Goal: Navigation & Orientation: Go to known website

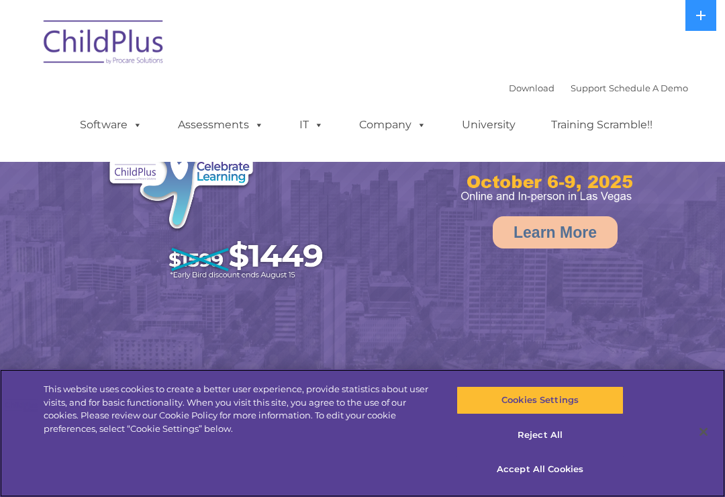
select select "MEDIUM"
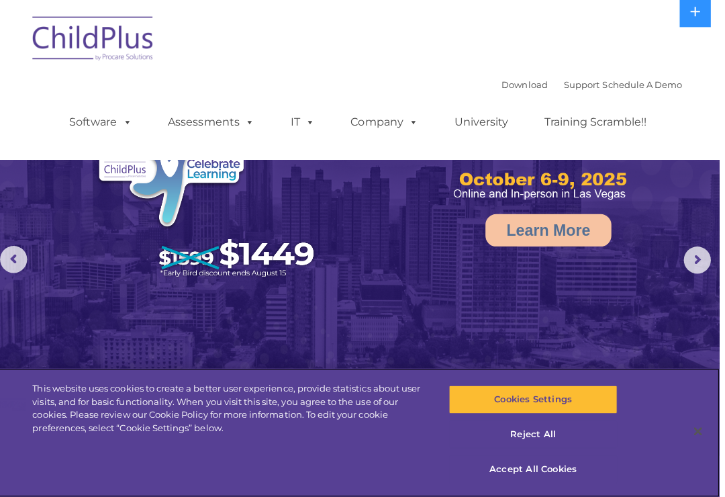
scroll to position [5, 0]
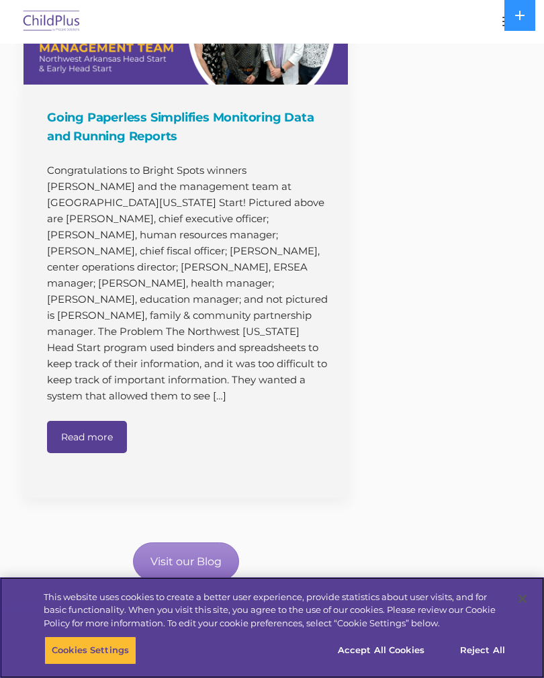
scroll to position [1614, 0]
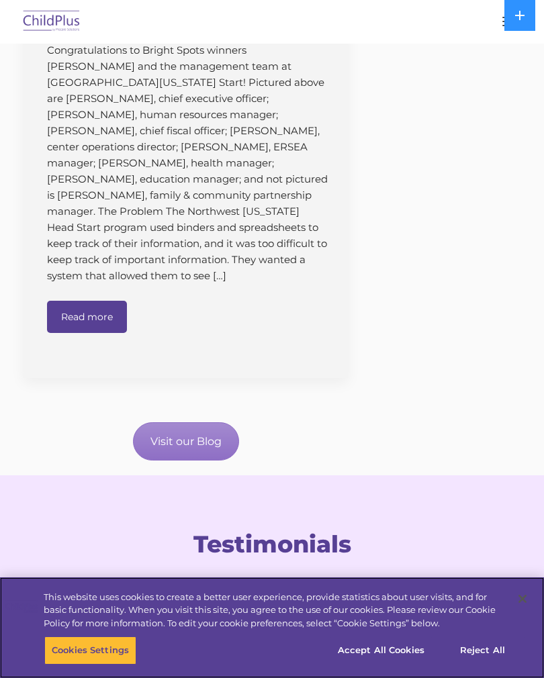
click at [395, 664] on button "Accept All Cookies" at bounding box center [380, 650] width 101 height 28
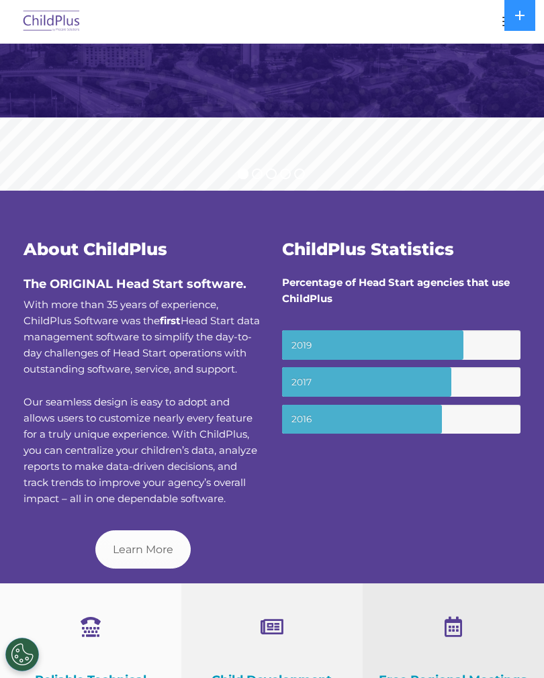
scroll to position [0, 0]
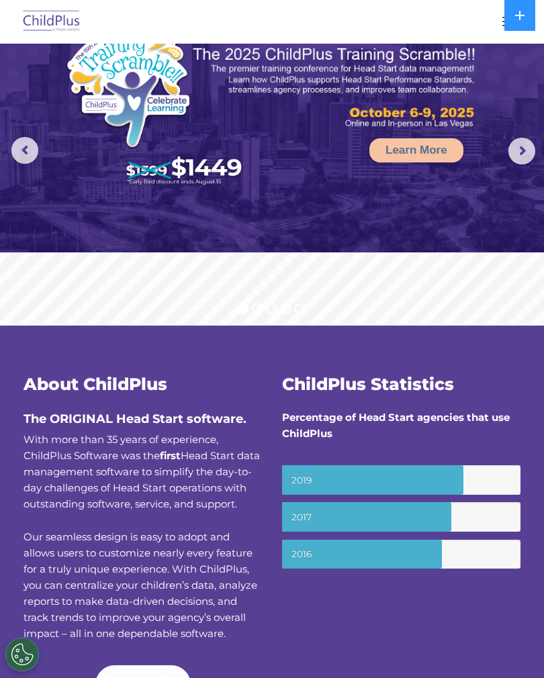
click at [56, 8] on img at bounding box center [51, 22] width 63 height 32
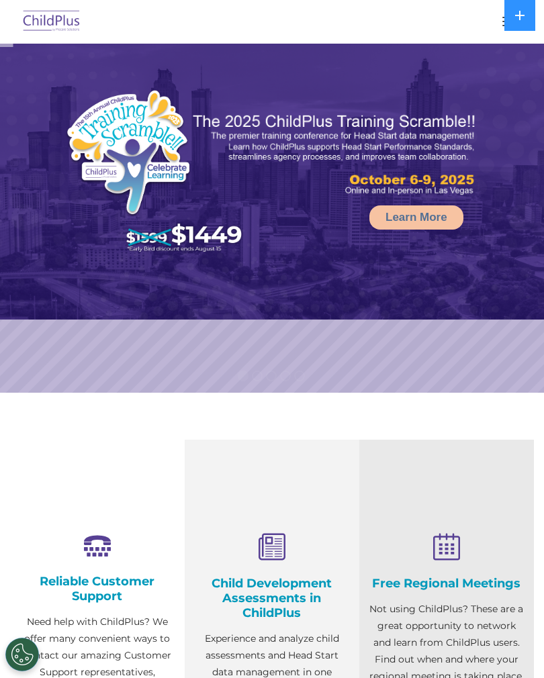
select select "MEDIUM"
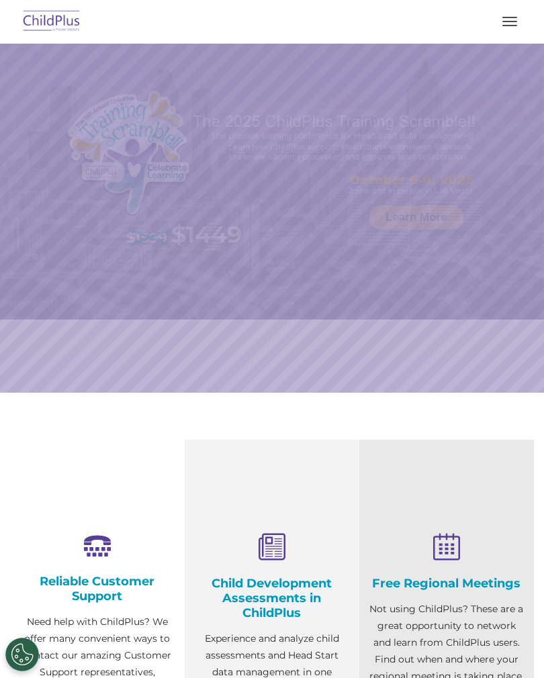
select select "MEDIUM"
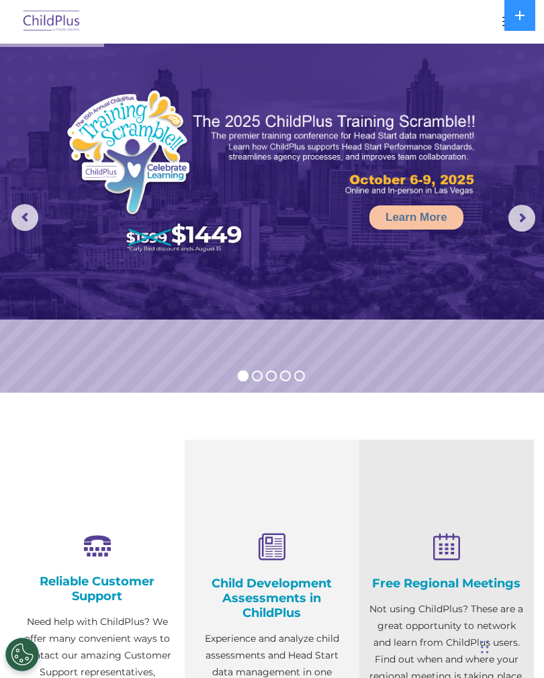
click at [495, 21] on button "button" at bounding box center [509, 21] width 28 height 21
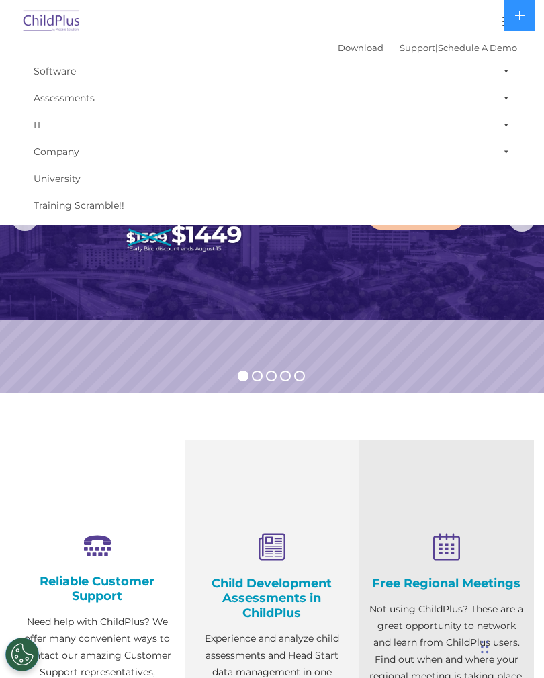
click at [339, 296] on img at bounding box center [272, 182] width 544 height 276
